Goal: Information Seeking & Learning: Check status

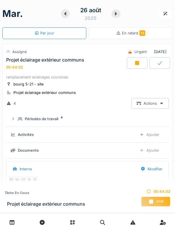
scroll to position [20, 0]
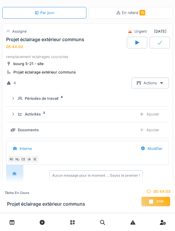
click at [17, 115] on div "Activités 2 Ajouter" at bounding box center [88, 114] width 154 height 11
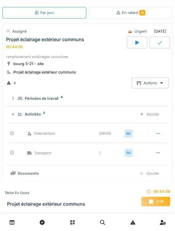
click at [20, 109] on div "Activités 2 Ajouter" at bounding box center [88, 114] width 154 height 11
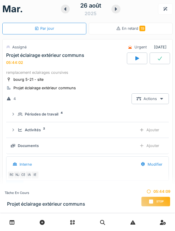
scroll to position [0, 0]
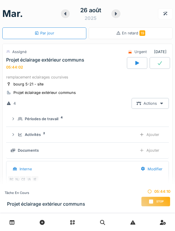
click at [20, 65] on div "Projet éclairage extérieur communs 05:44:02" at bounding box center [66, 63] width 122 height 13
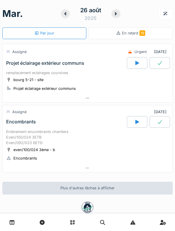
click at [14, 127] on div "Encombrants" at bounding box center [66, 122] width 122 height 12
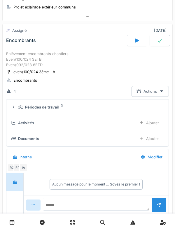
scroll to position [82, 0]
click at [19, 111] on summary "Périodes de travail 2" at bounding box center [88, 107] width 158 height 11
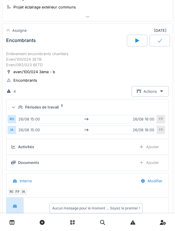
click at [18, 110] on summary "Périodes de travail 2" at bounding box center [88, 107] width 158 height 11
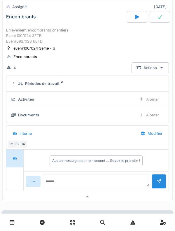
scroll to position [106, 0]
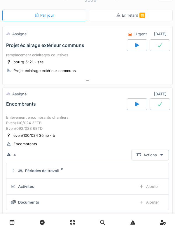
click at [14, 117] on div "Enlèvement encombrants chantiers Even/100/024 3ETB Even/092/023 6ETD" at bounding box center [87, 123] width 163 height 17
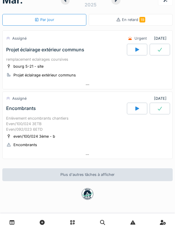
scroll to position [0, 0]
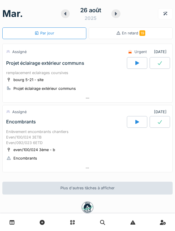
click at [106, 15] on div "26 août 2025" at bounding box center [90, 14] width 32 height 16
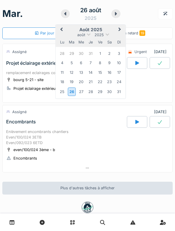
click at [145, 17] on div "mar. 26 août 2025 Previous Month Next Month août 2025 août 2025 lu ma me je ve …" at bounding box center [87, 14] width 171 height 18
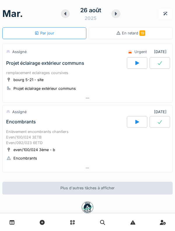
click at [119, 14] on icon at bounding box center [116, 13] width 6 height 5
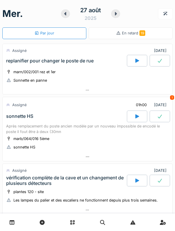
click at [11, 74] on icon at bounding box center [8, 72] width 5 height 4
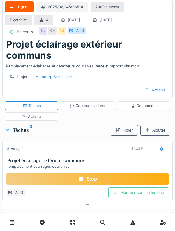
click at [14, 223] on icon at bounding box center [12, 222] width 5 height 5
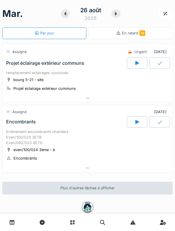
click at [117, 12] on icon at bounding box center [116, 13] width 6 height 5
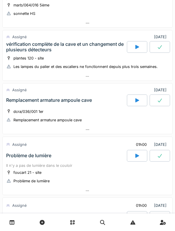
scroll to position [231, 0]
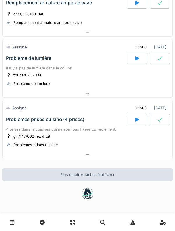
click at [18, 58] on div "Problème de lumière" at bounding box center [28, 59] width 45 height 6
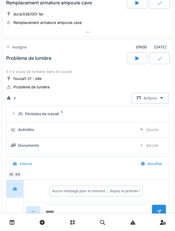
scroll to position [247, 0]
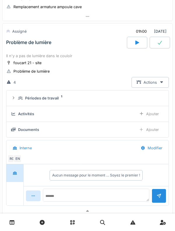
click at [16, 101] on div "Périodes de travail 1" at bounding box center [87, 99] width 153 height 6
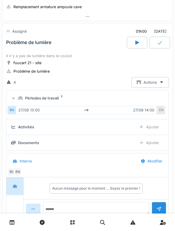
click at [15, 96] on icon at bounding box center [14, 98] width 4 height 5
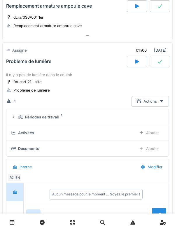
click at [21, 61] on div "Problème de lumière" at bounding box center [28, 62] width 45 height 6
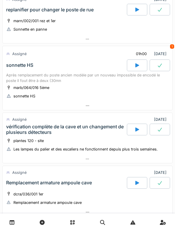
scroll to position [0, 0]
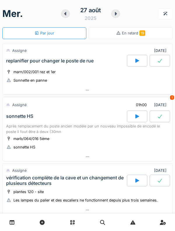
click at [15, 57] on div "replanifier pour changer le poste de rue" at bounding box center [66, 61] width 122 height 12
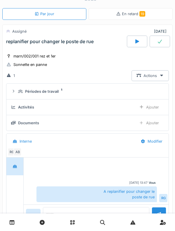
scroll to position [20, 0]
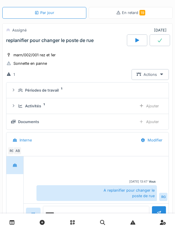
click at [15, 90] on icon at bounding box center [13, 90] width 5 height 4
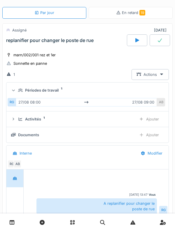
click at [17, 88] on div "Périodes de travail 1" at bounding box center [87, 91] width 153 height 6
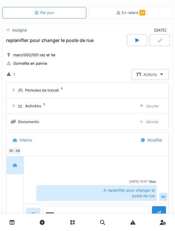
click at [16, 108] on div "Activités 1 Ajouter" at bounding box center [87, 106] width 153 height 11
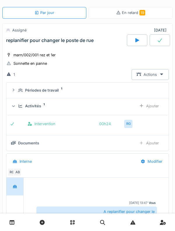
click at [17, 101] on div "Activités 1 Ajouter" at bounding box center [87, 106] width 153 height 11
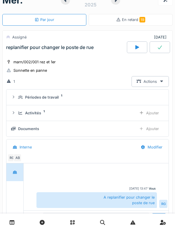
scroll to position [8, 0]
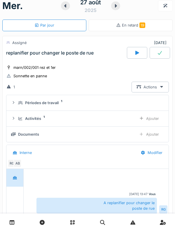
click at [15, 56] on div "replanifier pour changer le poste de rue" at bounding box center [50, 53] width 88 height 6
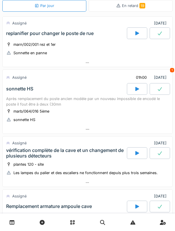
click at [11, 98] on div "Après remplacement du poste ancien modèle par un nouveau impossible de encodé l…" at bounding box center [87, 101] width 163 height 11
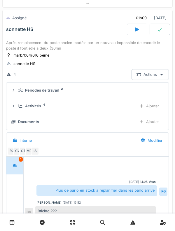
scroll to position [89, 0]
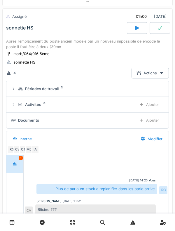
click at [15, 98] on details "Activités 6 Ajouter" at bounding box center [87, 105] width 162 height 16
click at [18, 110] on div "Activités 6 Ajouter" at bounding box center [87, 104] width 153 height 11
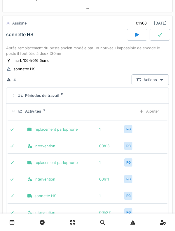
scroll to position [81, 0]
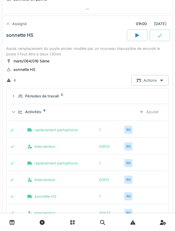
click at [15, 112] on icon at bounding box center [14, 112] width 4 height 5
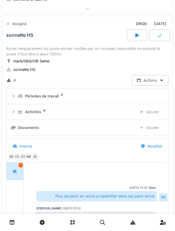
click at [12, 110] on div at bounding box center [13, 112] width 5 height 6
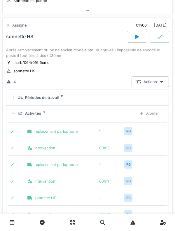
scroll to position [79, 0]
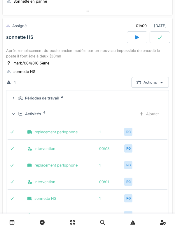
click at [14, 114] on icon at bounding box center [13, 114] width 3 height 1
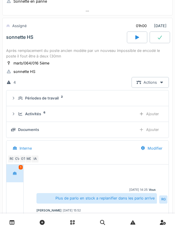
click at [15, 98] on icon at bounding box center [13, 98] width 5 height 4
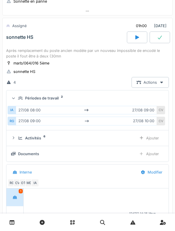
click at [15, 96] on div "Périodes de travail 2" at bounding box center [87, 99] width 153 height 6
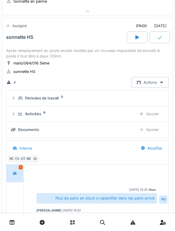
click at [117, 52] on div "Après remplacement du poste ancien modèle par un nouveau impossible de encodé l…" at bounding box center [87, 53] width 163 height 11
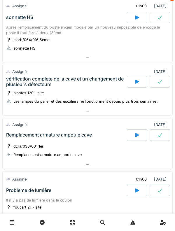
scroll to position [125, 0]
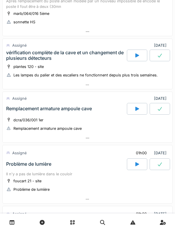
click at [98, 67] on div "plantes 120 - site Les lampes du palier et des escaliers ne fonctionnent depuis…" at bounding box center [87, 71] width 163 height 15
click at [13, 60] on div "vérification complète de la cave et un changement de plusieurs détecteurs" at bounding box center [66, 55] width 120 height 11
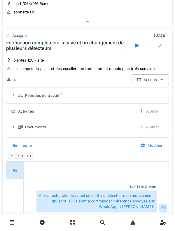
scroll to position [141, 0]
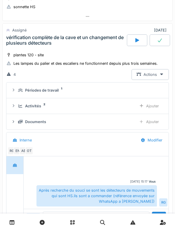
click at [16, 90] on div "Périodes de travail 1" at bounding box center [87, 91] width 153 height 6
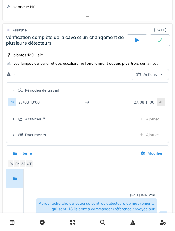
click at [16, 92] on div "Périodes de travail 1" at bounding box center [87, 91] width 153 height 6
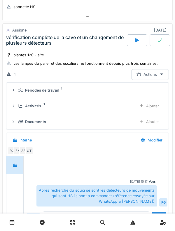
click at [18, 110] on div "Activités 2 Ajouter" at bounding box center [87, 106] width 153 height 11
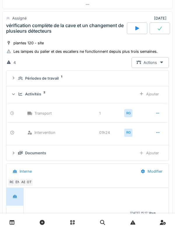
scroll to position [154, 0]
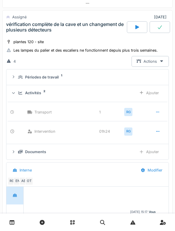
click at [16, 93] on div "Activités 2 Ajouter" at bounding box center [87, 93] width 153 height 11
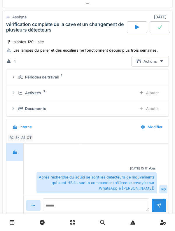
click at [9, 81] on summary "Périodes de travail 1" at bounding box center [88, 77] width 158 height 11
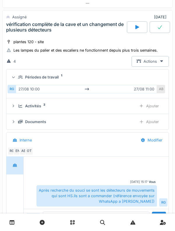
click at [11, 81] on summary "Périodes de travail 1" at bounding box center [88, 77] width 158 height 11
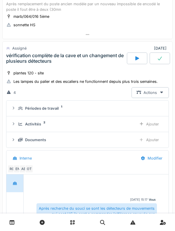
scroll to position [122, 0]
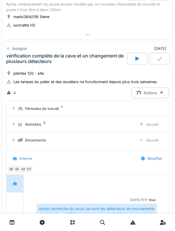
click at [11, 61] on div "vérification complète de la cave et un changement de plusieurs détecteurs" at bounding box center [66, 58] width 120 height 11
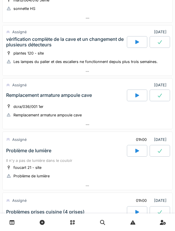
click at [15, 98] on div "Remplacement armature ampoule cave" at bounding box center [49, 96] width 86 height 6
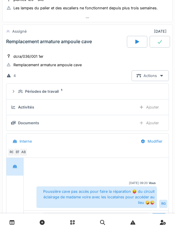
scroll to position [194, 0]
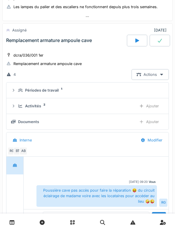
click at [15, 91] on icon at bounding box center [13, 91] width 5 height 4
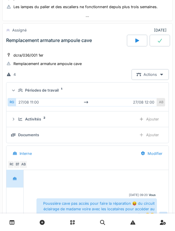
click at [15, 89] on icon at bounding box center [14, 90] width 4 height 5
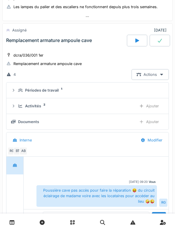
click at [16, 102] on div "Activités 2 Ajouter" at bounding box center [87, 106] width 153 height 11
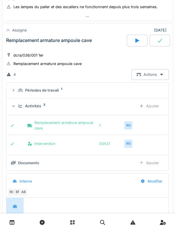
click at [15, 97] on details "Périodes de travail 1" at bounding box center [87, 91] width 162 height 16
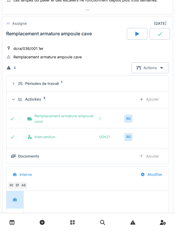
scroll to position [204, 0]
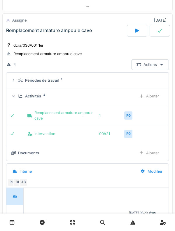
click at [19, 98] on icon at bounding box center [20, 96] width 5 height 4
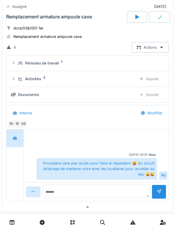
scroll to position [220, 0]
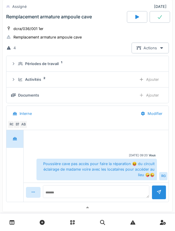
click at [20, 124] on div "AB" at bounding box center [23, 125] width 8 height 8
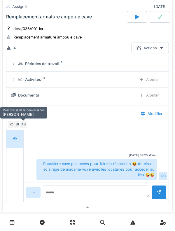
click at [20, 124] on div "AB" at bounding box center [23, 125] width 8 height 8
click at [19, 125] on div "BT" at bounding box center [17, 125] width 8 height 8
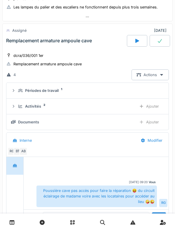
scroll to position [193, 0]
click at [13, 103] on div "Activités 2 Ajouter" at bounding box center [87, 106] width 153 height 11
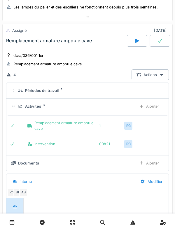
click at [18, 108] on div "Activités 2 Ajouter" at bounding box center [87, 106] width 153 height 11
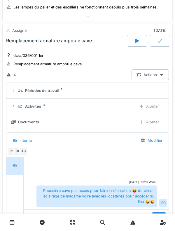
click at [17, 107] on div "Activités 2 Ajouter" at bounding box center [87, 106] width 153 height 11
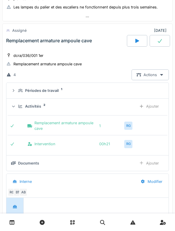
click at [17, 106] on div "Activités 2 Ajouter" at bounding box center [87, 106] width 153 height 11
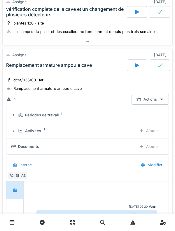
scroll to position [167, 0]
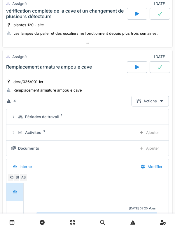
click at [21, 72] on div "Remplacement armature ampoule cave" at bounding box center [66, 67] width 122 height 12
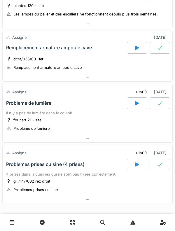
click at [15, 105] on div "Problème de lumière" at bounding box center [28, 104] width 45 height 6
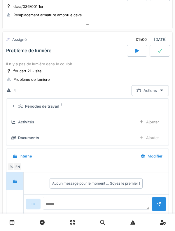
scroll to position [247, 0]
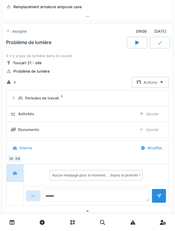
click at [13, 99] on icon at bounding box center [13, 98] width 1 height 3
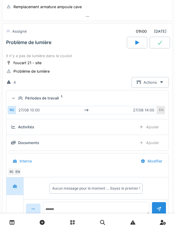
click at [9, 99] on summary "Périodes de travail 1" at bounding box center [88, 98] width 158 height 11
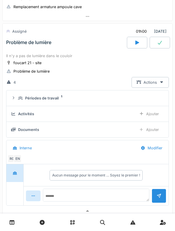
click at [12, 98] on icon at bounding box center [13, 98] width 5 height 4
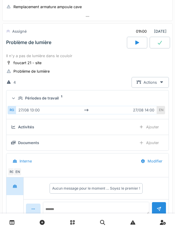
click at [9, 96] on summary "Périodes de travail 1" at bounding box center [88, 98] width 158 height 11
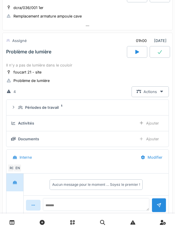
scroll to position [237, 0]
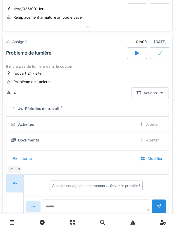
click at [16, 58] on div "Problème de lumière" at bounding box center [66, 53] width 122 height 12
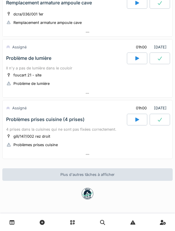
scroll to position [231, 0]
click at [15, 117] on div "Problèmes prises cuisine (4 prises)" at bounding box center [45, 120] width 79 height 6
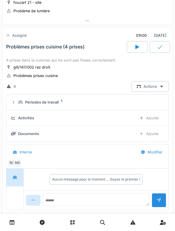
scroll to position [308, 0]
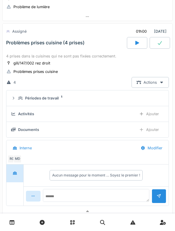
click at [15, 100] on div at bounding box center [13, 99] width 5 height 6
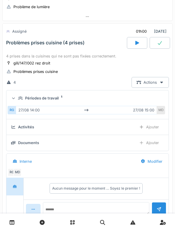
click at [10, 99] on summary "Périodes de travail 1" at bounding box center [88, 98] width 158 height 11
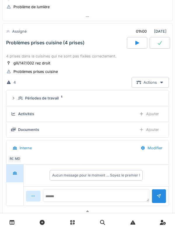
click at [15, 115] on icon at bounding box center [13, 114] width 5 height 4
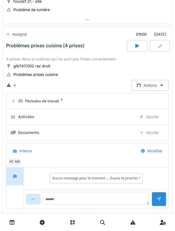
scroll to position [304, 0]
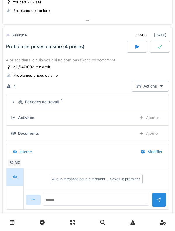
click at [16, 106] on summary "Périodes de travail 1" at bounding box center [88, 102] width 158 height 11
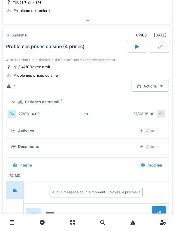
click at [8, 113] on div "RG" at bounding box center [12, 114] width 8 height 8
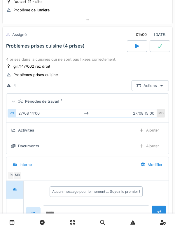
scroll to position [306, 0]
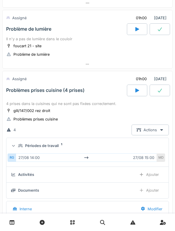
click at [7, 105] on div "4 prises dans la cuisines qui ne sont pas fixées correctement." at bounding box center [87, 104] width 163 height 6
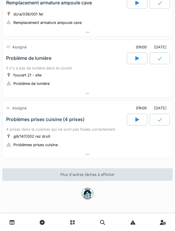
scroll to position [231, 0]
click at [6, 110] on div at bounding box center [8, 108] width 4 height 6
click at [14, 118] on div "Problèmes prises cuisine (4 prises)" at bounding box center [45, 120] width 79 height 6
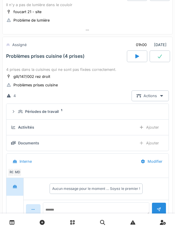
scroll to position [308, 0]
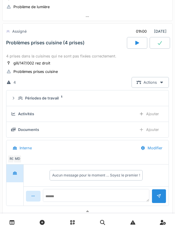
click at [13, 98] on icon at bounding box center [13, 98] width 5 height 4
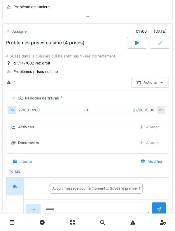
click at [14, 98] on icon at bounding box center [14, 98] width 4 height 5
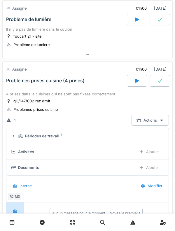
scroll to position [270, 0]
click at [13, 134] on div at bounding box center [13, 137] width 5 height 6
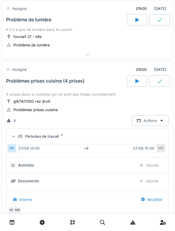
click at [168, 147] on details "Périodes de travail 1 RG 27/08 14:00 27/08 15:00 MD" at bounding box center [87, 143] width 162 height 29
click at [164, 141] on summary "Périodes de travail 1" at bounding box center [88, 136] width 158 height 11
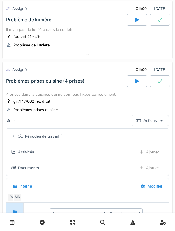
click at [18, 133] on summary "Périodes de travail 1" at bounding box center [88, 136] width 158 height 11
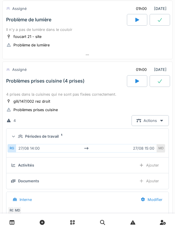
click at [160, 150] on div "MD" at bounding box center [161, 148] width 8 height 8
click at [160, 135] on div "Périodes de travail 1" at bounding box center [90, 137] width 144 height 6
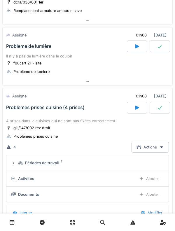
click at [7, 121] on div "4 prises dans la cuisines qui ne sont pas fixées correctement." at bounding box center [87, 121] width 163 height 6
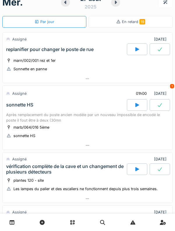
click at [8, 113] on div "Après remplacement du poste ancien modèle par un nouveau impossible de encodé l…" at bounding box center [87, 117] width 163 height 11
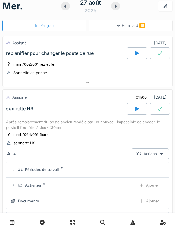
scroll to position [0, 0]
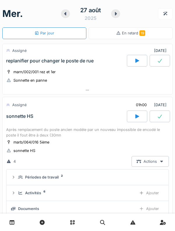
click at [116, 14] on icon at bounding box center [116, 14] width 2 height 4
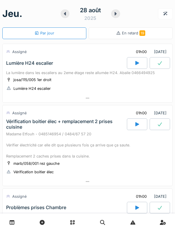
click at [20, 67] on div "Lumière H24 escalier" at bounding box center [66, 63] width 122 height 12
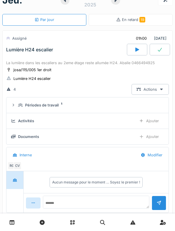
scroll to position [20, 0]
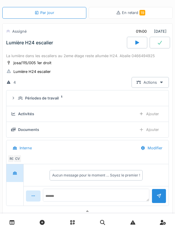
click at [17, 100] on div "Périodes de travail 1" at bounding box center [87, 99] width 153 height 6
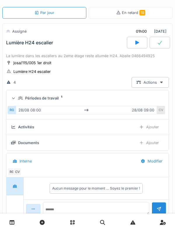
click at [16, 100] on div at bounding box center [14, 98] width 6 height 5
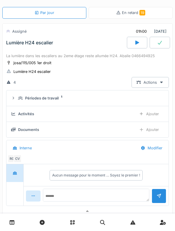
click at [10, 47] on div "Lumière H24 escalier" at bounding box center [66, 43] width 122 height 12
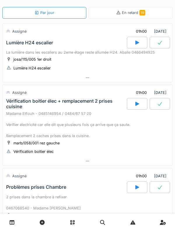
click at [16, 103] on div "Vérification boitier élec + remplacement 2 prises cuisine" at bounding box center [66, 103] width 120 height 11
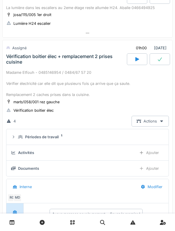
scroll to position [82, 0]
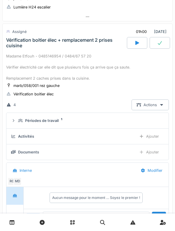
click at [27, 121] on div "Périodes de travail" at bounding box center [42, 121] width 34 height 6
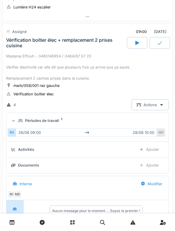
click at [18, 118] on summary "Périodes de travail 1" at bounding box center [88, 120] width 158 height 11
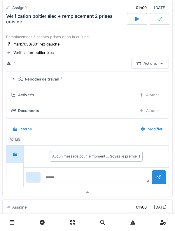
scroll to position [129, 0]
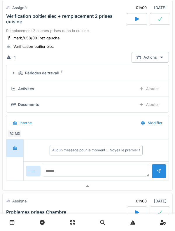
click at [19, 133] on div "MD" at bounding box center [17, 134] width 8 height 8
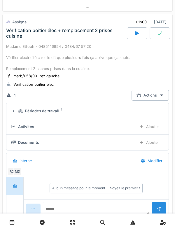
scroll to position [91, 0]
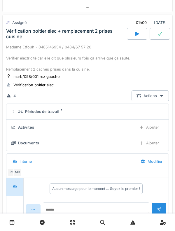
click at [16, 52] on div "Madame Etfouh - 0485146954 / 0484/67 57 20 Vérifier électricité car elle dit qu…" at bounding box center [87, 58] width 163 height 28
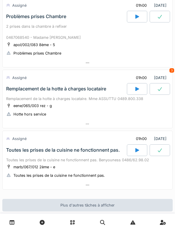
scroll to position [195, 0]
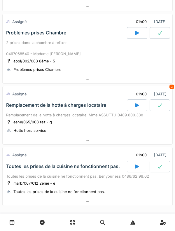
click at [9, 47] on div "2 prises dans la chambre à refixer 0467068540 - Madame Riani" at bounding box center [87, 48] width 163 height 17
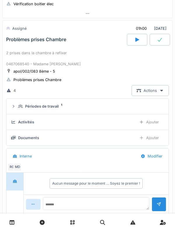
scroll to position [165, 0]
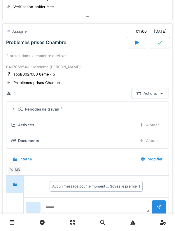
click at [15, 110] on icon at bounding box center [13, 110] width 5 height 4
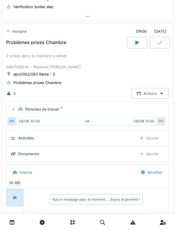
click at [17, 108] on div "Périodes de travail 1" at bounding box center [87, 110] width 153 height 6
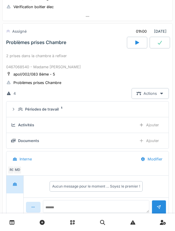
click at [7, 68] on div "2 prises dans la chambre à refixer 0467068540 - Madame Riani" at bounding box center [87, 61] width 163 height 17
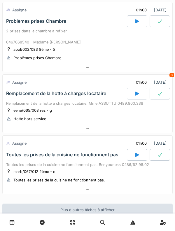
click at [8, 99] on div "Remplacement de la hotte à charges locataire" at bounding box center [66, 94] width 122 height 12
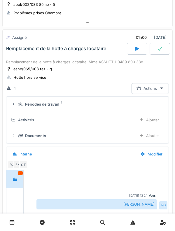
scroll to position [238, 0]
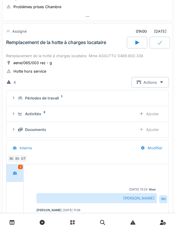
click at [16, 101] on div "Périodes de travail 1" at bounding box center [87, 99] width 153 height 6
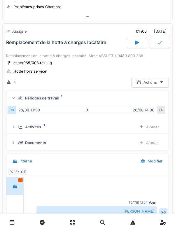
click at [15, 99] on icon at bounding box center [14, 98] width 4 height 5
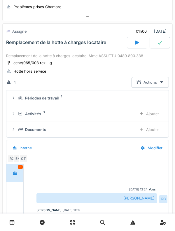
click at [17, 111] on div "Activités 2 Ajouter" at bounding box center [87, 114] width 153 height 11
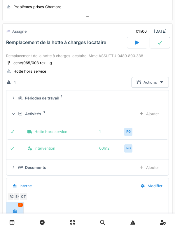
click at [14, 109] on div "Activités 2 Ajouter" at bounding box center [87, 114] width 153 height 11
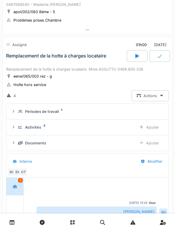
scroll to position [224, 0]
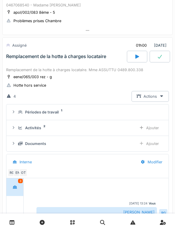
click at [20, 61] on div "Remplacement de la hotte à charges locataire" at bounding box center [66, 57] width 122 height 12
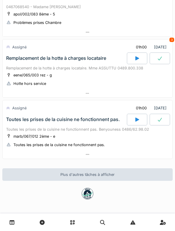
click at [21, 108] on div "Assigné" at bounding box center [19, 108] width 14 height 6
click at [6, 118] on div "Toutes les prises de la cuisine ne fonctionnent pas." at bounding box center [66, 120] width 122 height 12
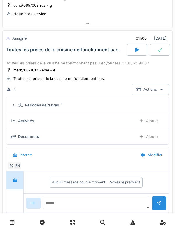
scroll to position [299, 0]
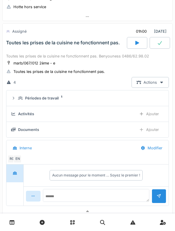
click at [19, 93] on summary "Périodes de travail 1" at bounding box center [88, 98] width 158 height 11
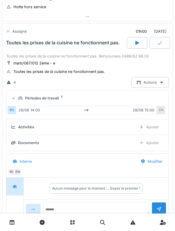
click at [7, 91] on details "Périodes de travail 1 RG 28/08 14:00 28/08 15:00 EN" at bounding box center [87, 105] width 162 height 29
click at [21, 98] on icon at bounding box center [20, 98] width 5 height 4
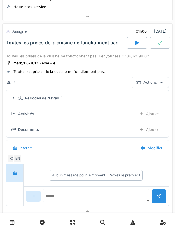
click at [19, 99] on icon at bounding box center [20, 99] width 5 height 4
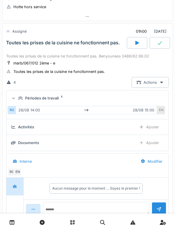
click at [15, 98] on icon at bounding box center [13, 98] width 3 height 1
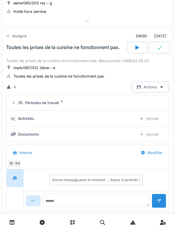
scroll to position [294, 0]
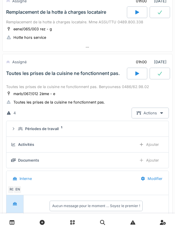
click at [6, 76] on div "Toutes les prises de la cuisine ne fonctionnent pas." at bounding box center [66, 74] width 122 height 12
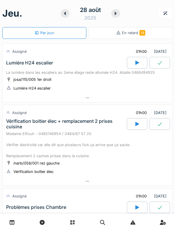
scroll to position [0, 0]
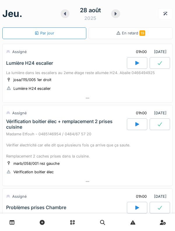
click at [1, 88] on div "jeu. 28 août 2025 Par jour En retard 19 Assigné 01h00 28/08/2025 Lumière H24 es…" at bounding box center [87, 115] width 175 height 231
click at [120, 18] on div "28 août 2025" at bounding box center [91, 14] width 60 height 18
